Goal: Ask a question

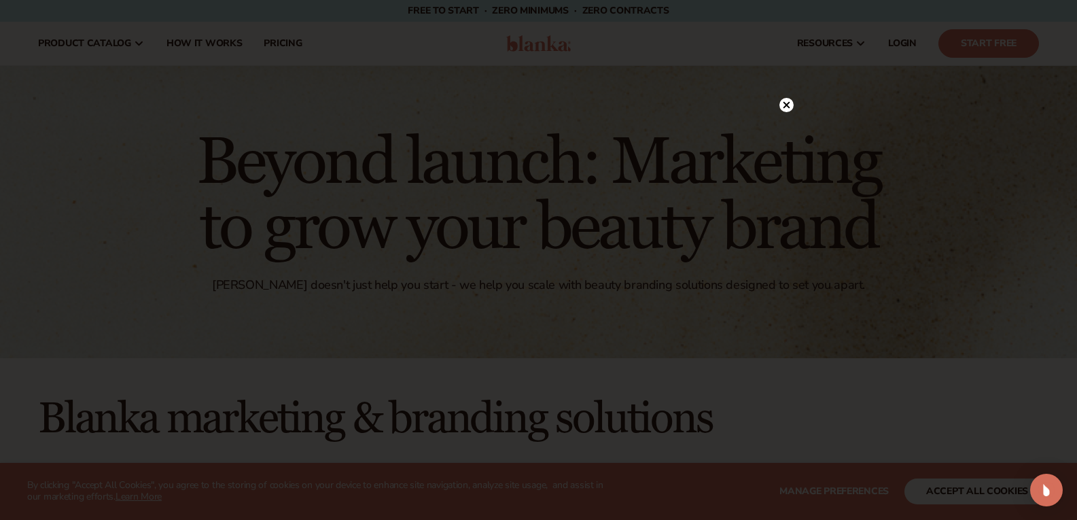
click at [788, 108] on icon at bounding box center [785, 105] width 7 height 7
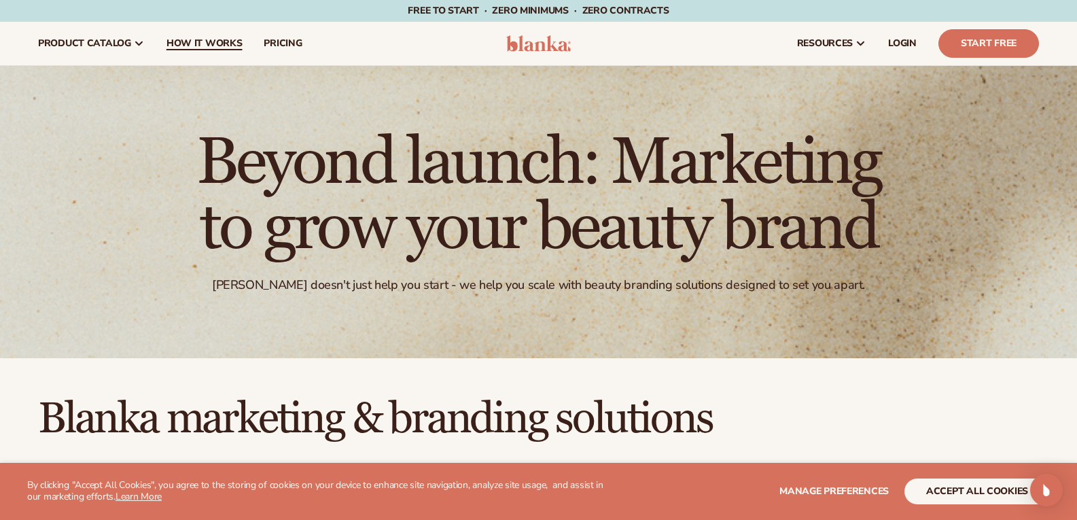
click at [216, 39] on span "How It Works" at bounding box center [204, 43] width 76 height 11
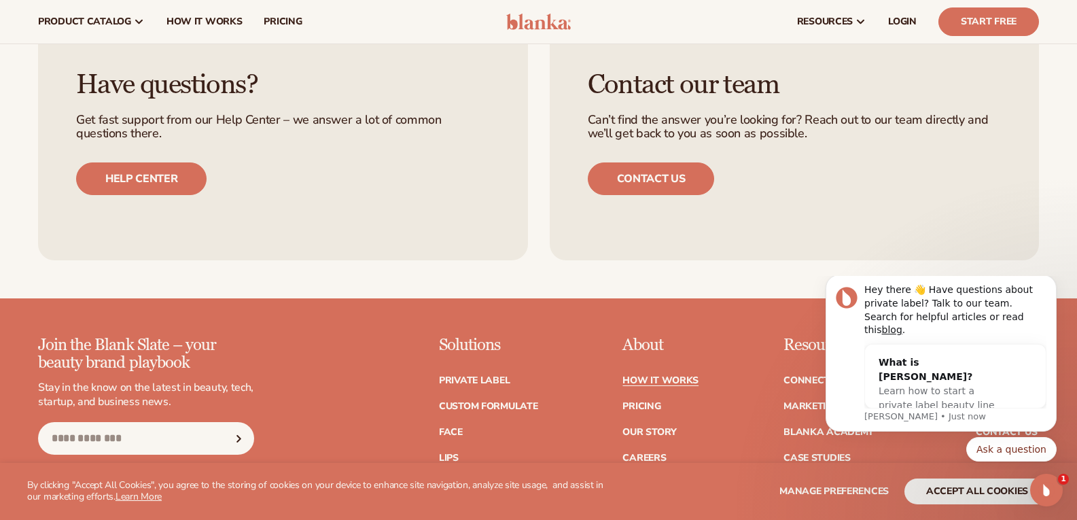
scroll to position [2886, 0]
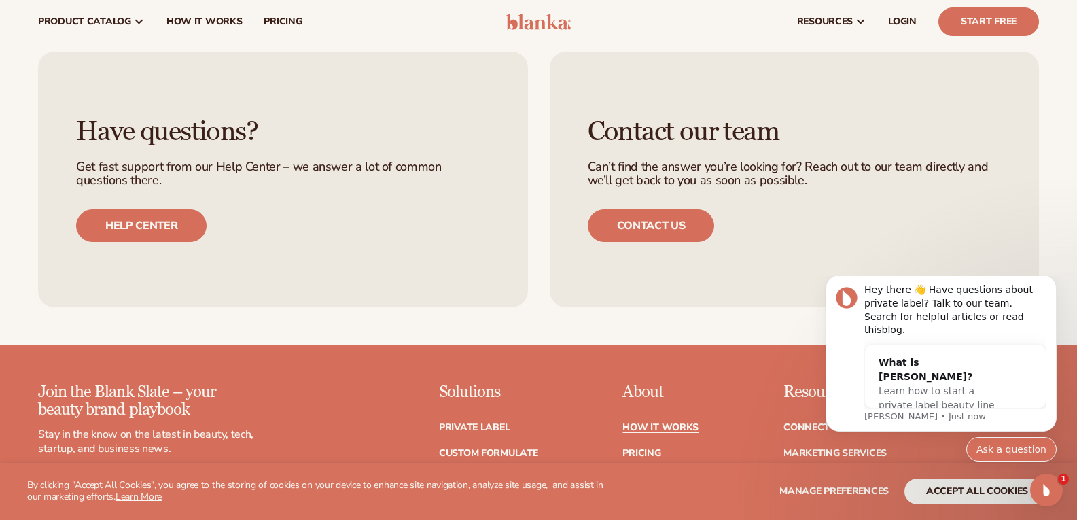
click at [994, 452] on button "Ask a question" at bounding box center [1011, 449] width 90 height 24
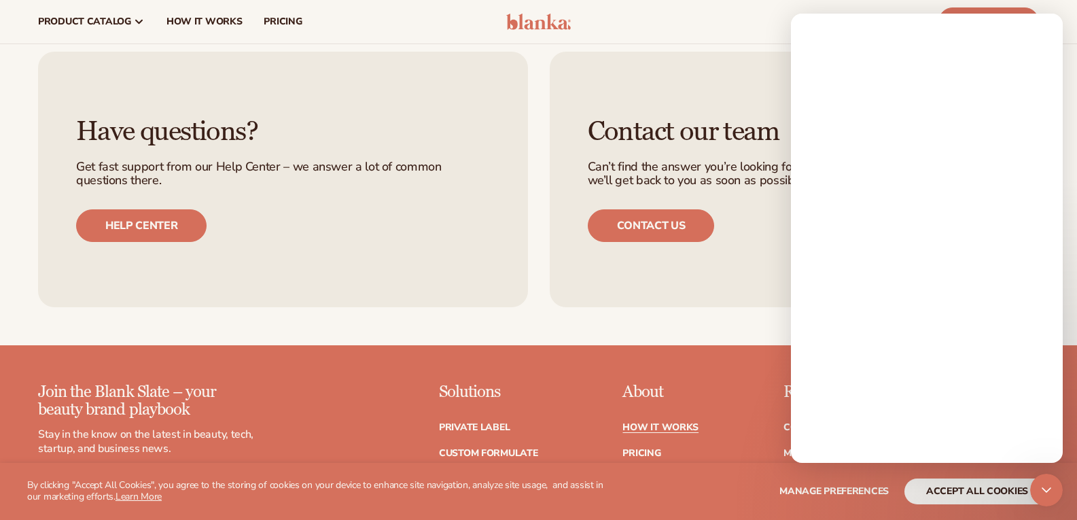
scroll to position [0, 0]
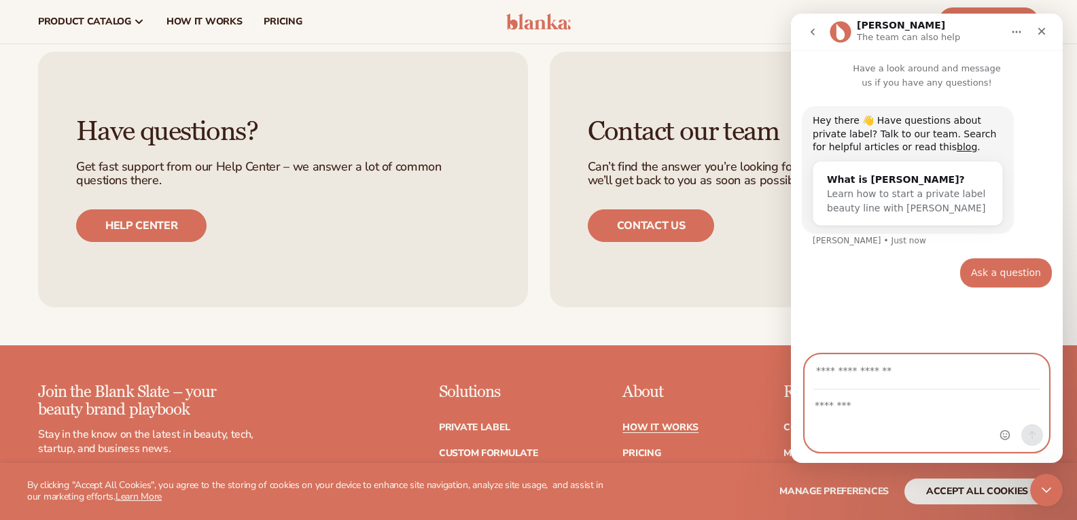
click at [850, 398] on textarea "Message…" at bounding box center [926, 401] width 243 height 23
type textarea "**********"
click at [835, 376] on input "Your email" at bounding box center [926, 372] width 227 height 35
type input "**********"
click at [1029, 437] on icon "Send a message…" at bounding box center [1031, 434] width 11 height 11
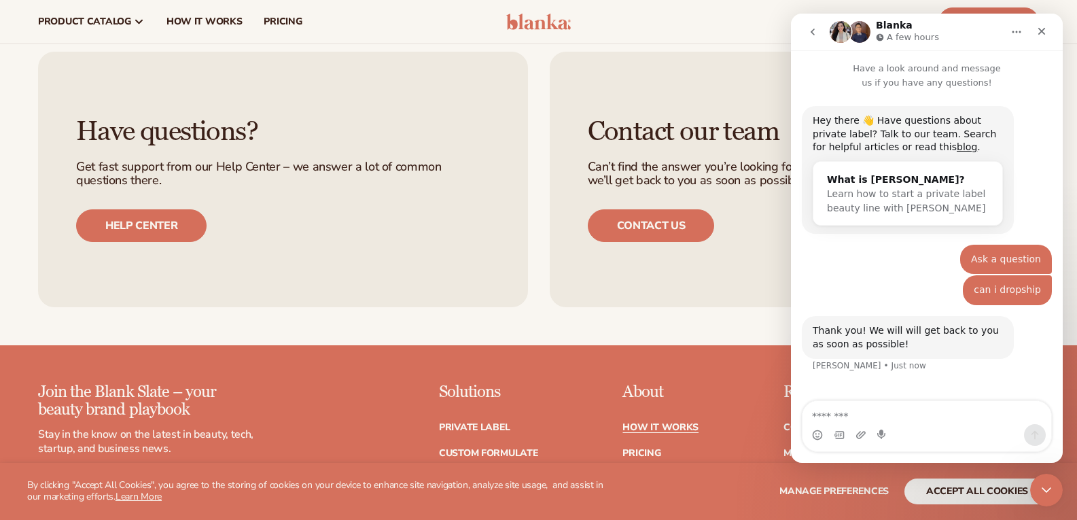
scroll to position [24, 0]
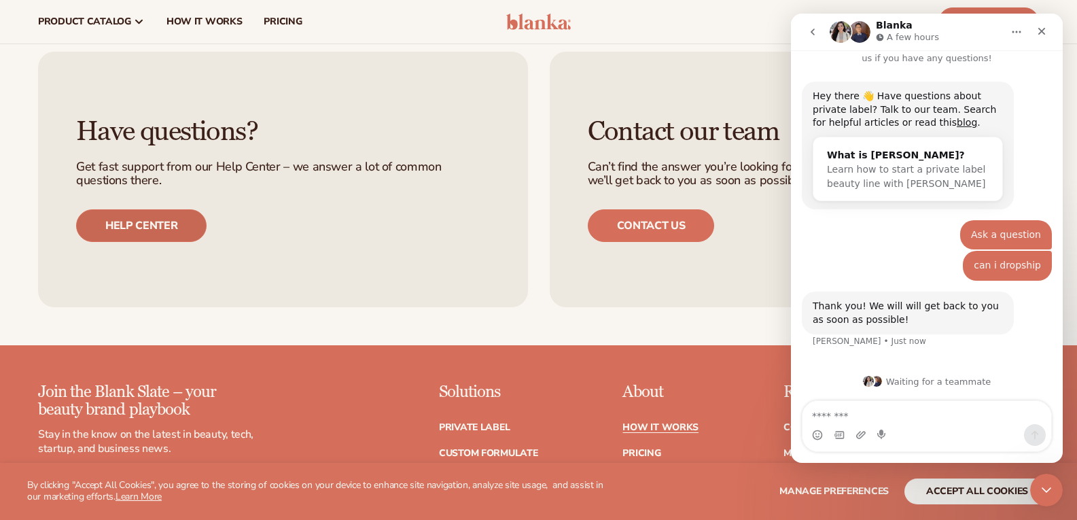
click at [124, 242] on link "Help center" at bounding box center [141, 225] width 130 height 33
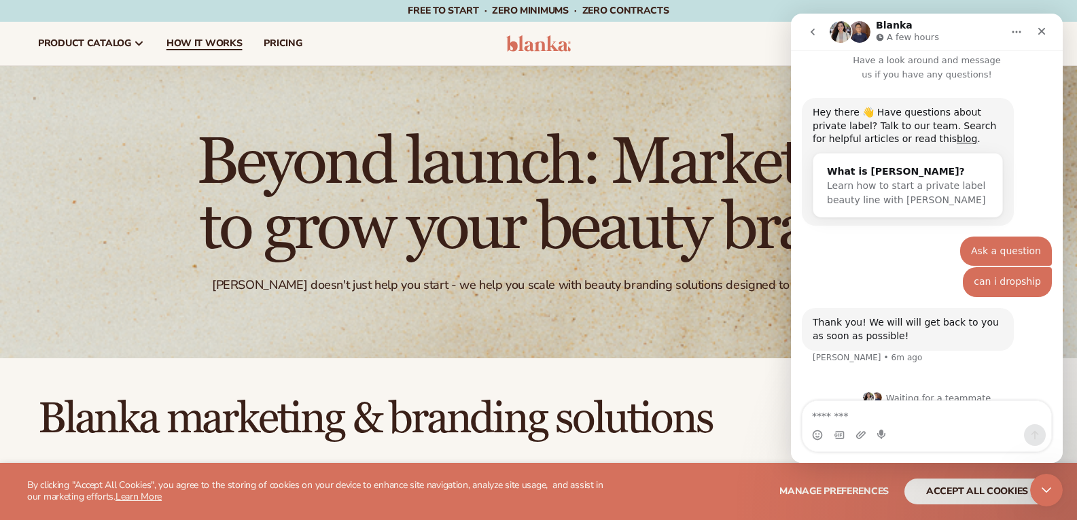
scroll to position [24, 0]
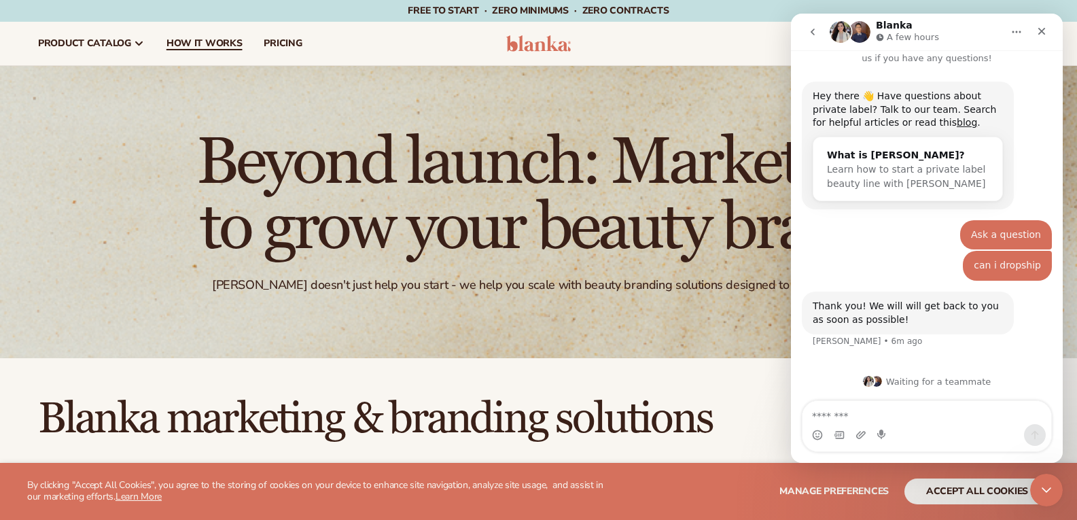
click at [230, 40] on span "How It Works" at bounding box center [204, 43] width 76 height 11
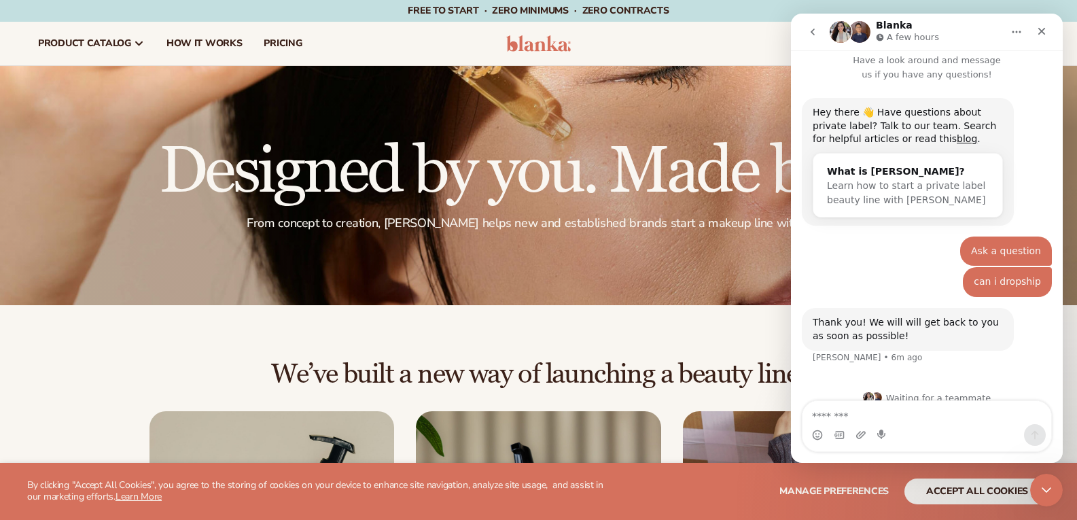
scroll to position [24, 0]
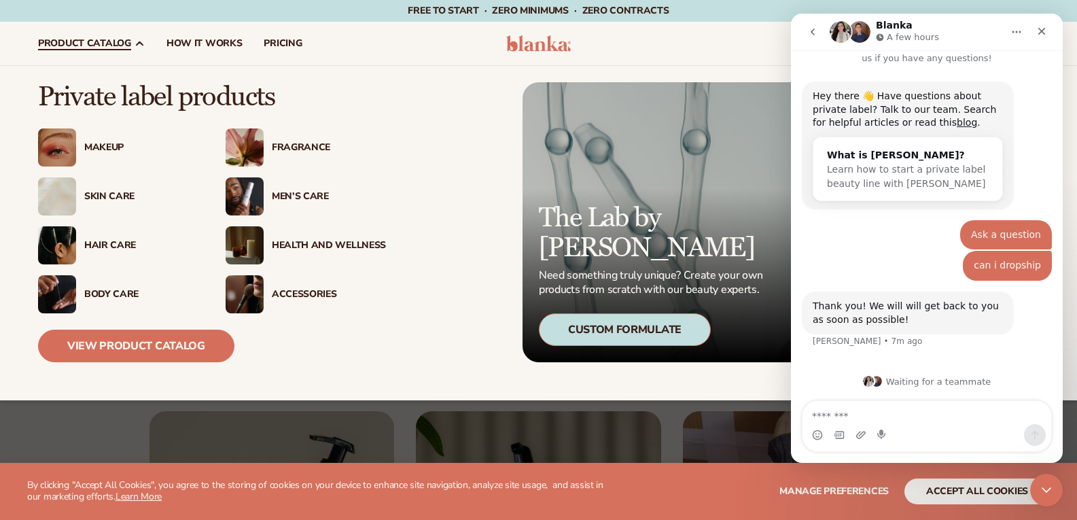
click at [117, 192] on div "Skin Care" at bounding box center [141, 197] width 114 height 12
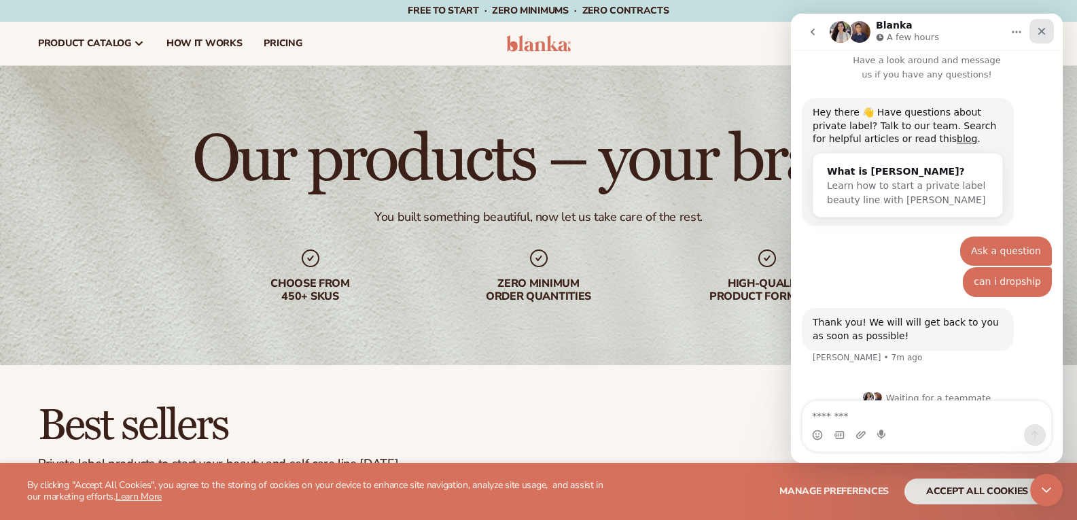
scroll to position [24, 0]
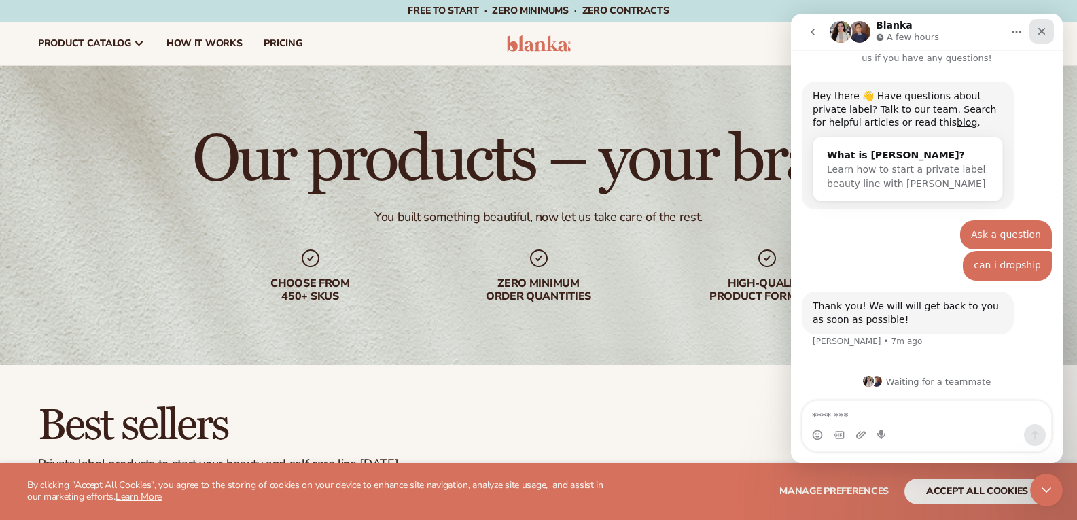
click at [1039, 31] on icon "Close" at bounding box center [1041, 31] width 11 height 11
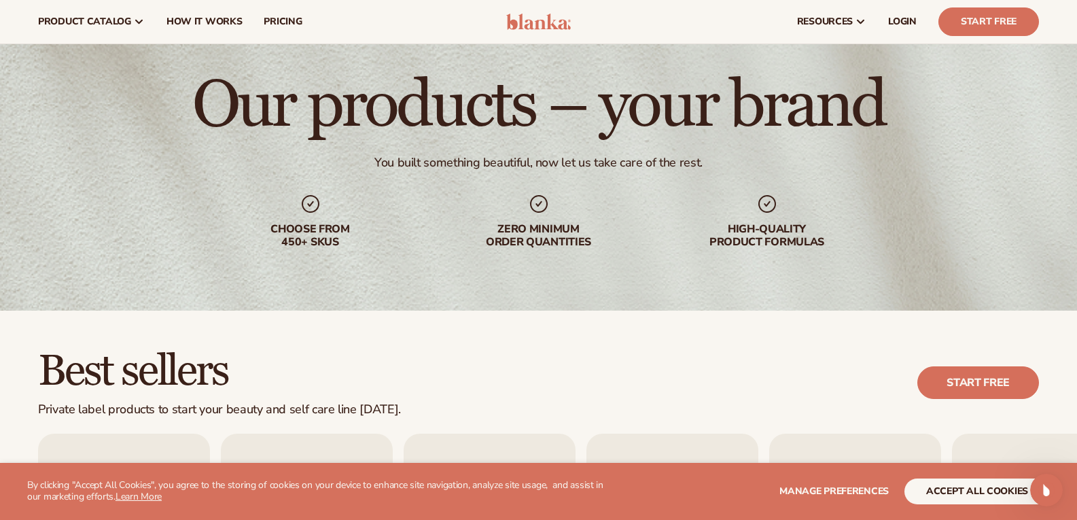
scroll to position [50, 0]
